Goal: Find specific page/section: Find specific page/section

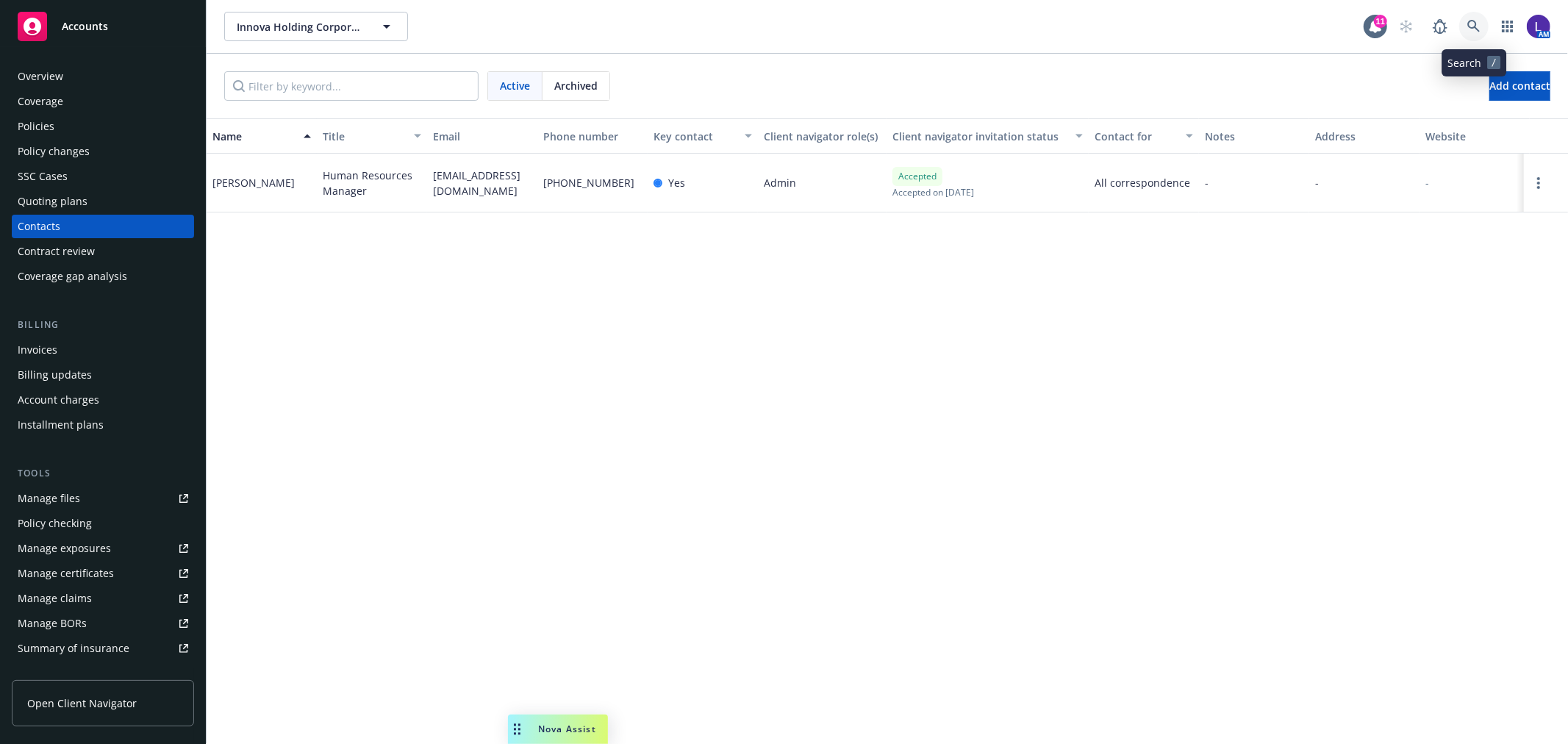
click at [1475, 30] on icon at bounding box center [1474, 26] width 13 height 13
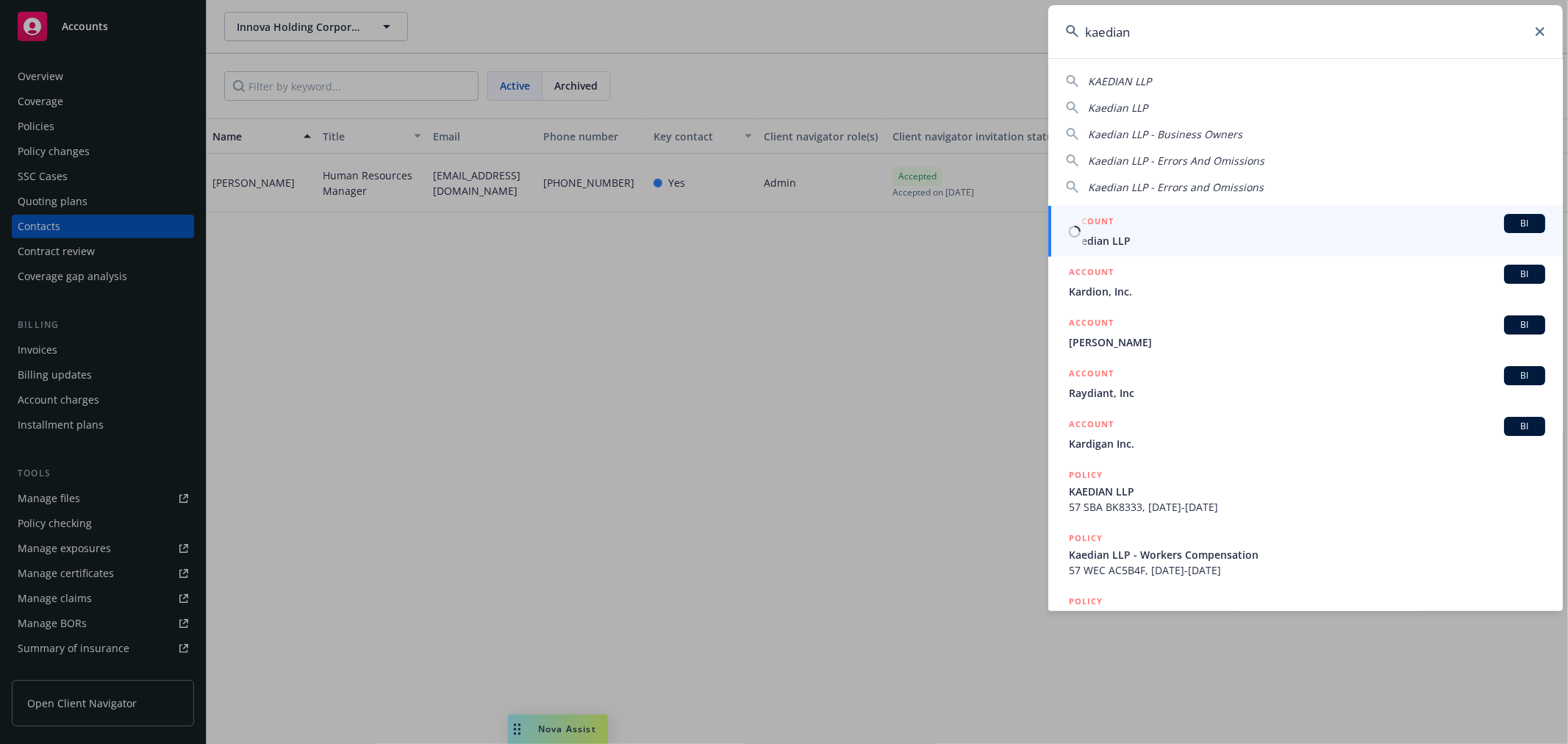
type input "kaedian"
click at [1150, 234] on span "Kaedian LLP" at bounding box center [1307, 240] width 476 height 15
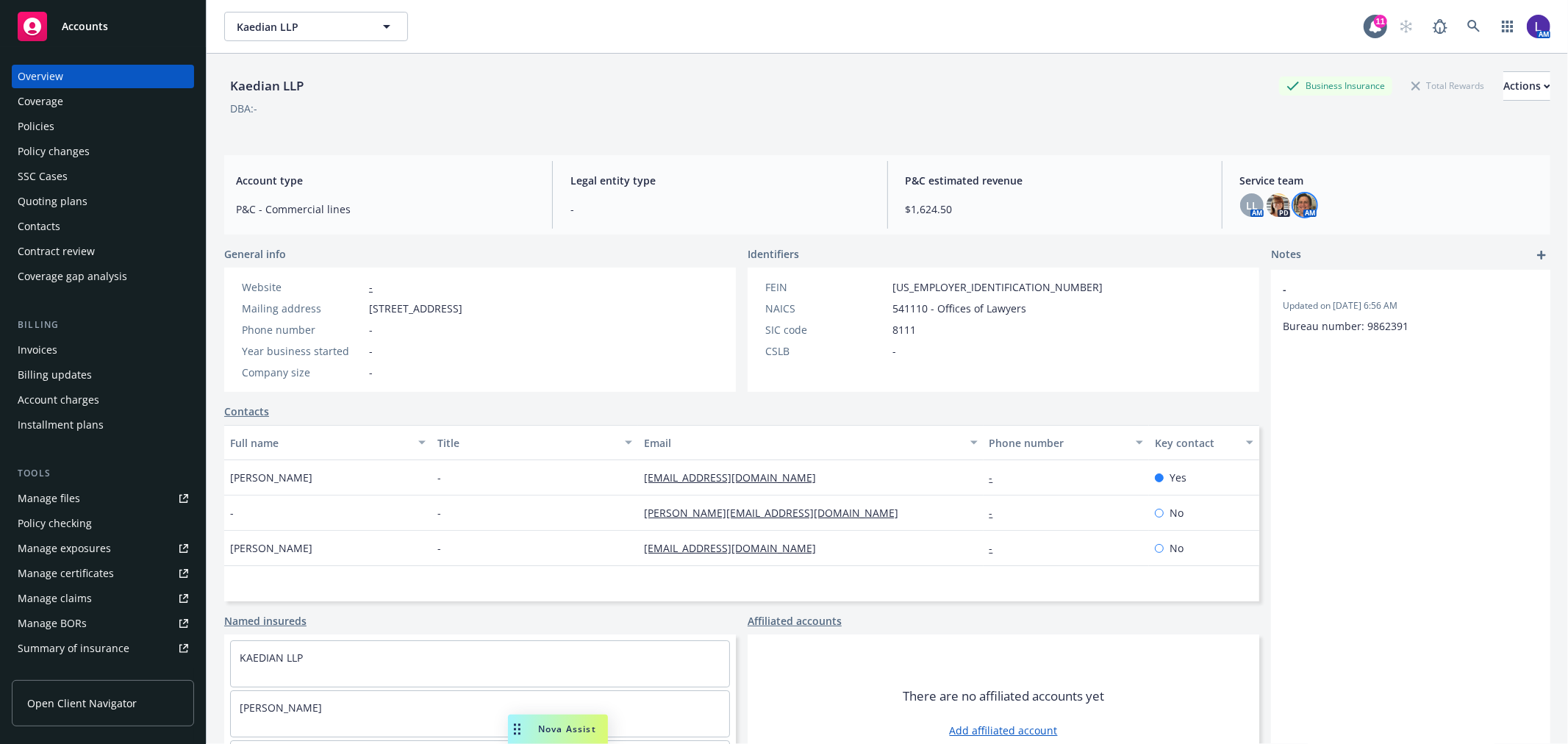
click at [1301, 201] on img at bounding box center [1305, 205] width 24 height 24
